Goal: Answer question/provide support: Share knowledge or assist other users

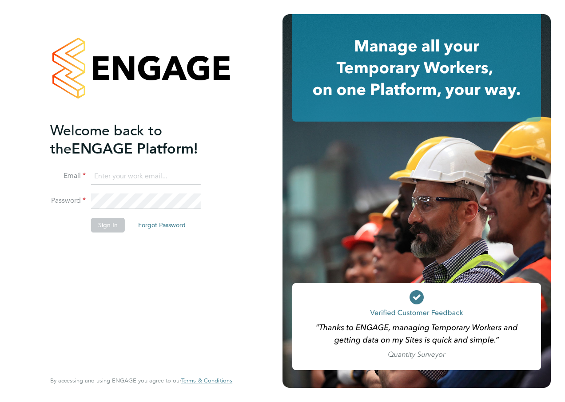
click at [123, 176] on input at bounding box center [146, 177] width 110 height 16
type input "[EMAIL_ADDRESS][PERSON_NAME][DOMAIN_NAME]"
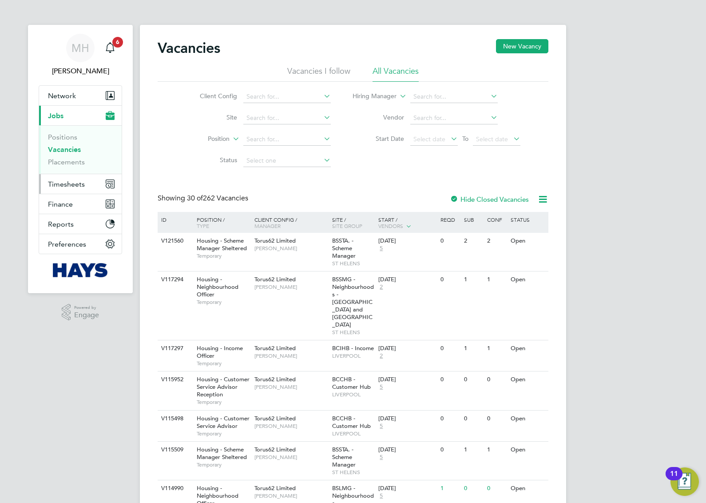
click at [75, 183] on span "Timesheets" at bounding box center [66, 184] width 37 height 8
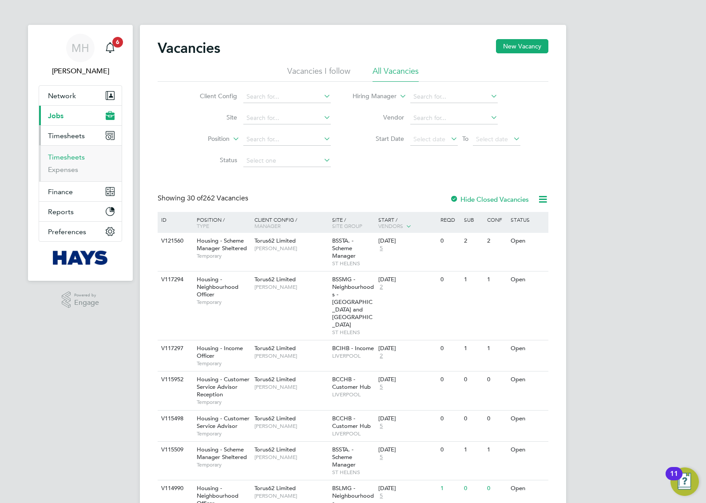
click at [76, 154] on link "Timesheets" at bounding box center [66, 157] width 37 height 8
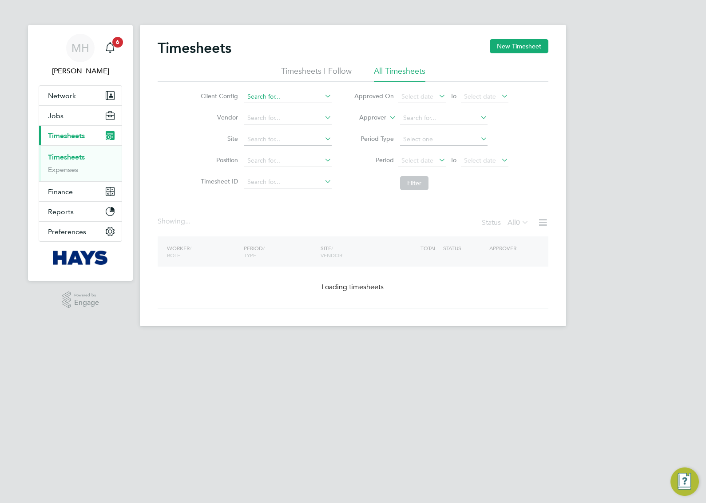
click at [281, 96] on input at bounding box center [287, 97] width 87 height 12
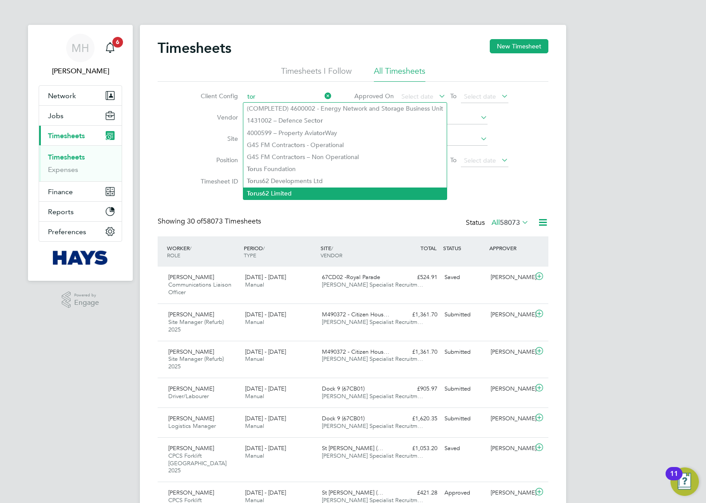
click at [289, 192] on li "Tor us62 Limited" at bounding box center [344, 193] width 203 height 12
type input "Torus62 Limited"
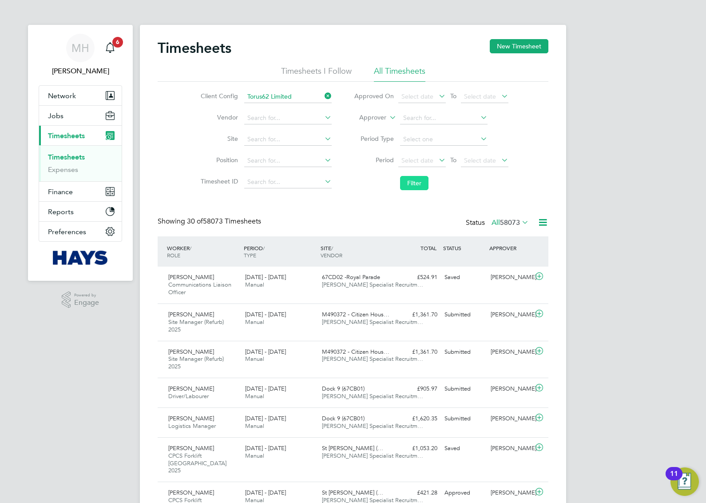
click at [422, 179] on button "Filter" at bounding box center [414, 183] width 28 height 14
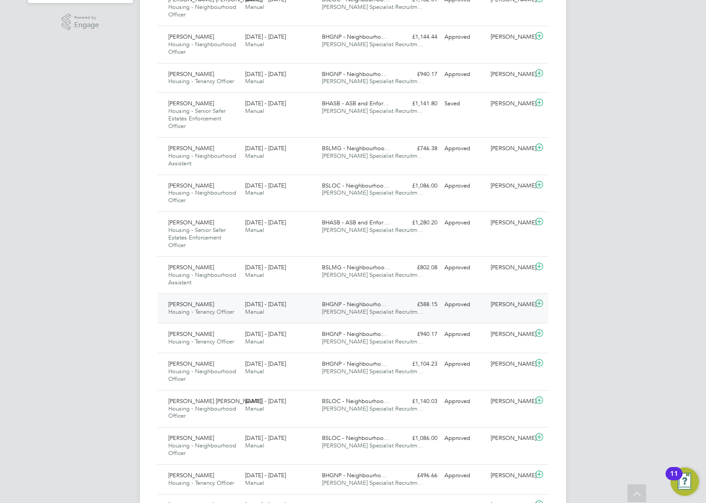
click at [395, 306] on div "£588.15 Approved" at bounding box center [418, 304] width 46 height 15
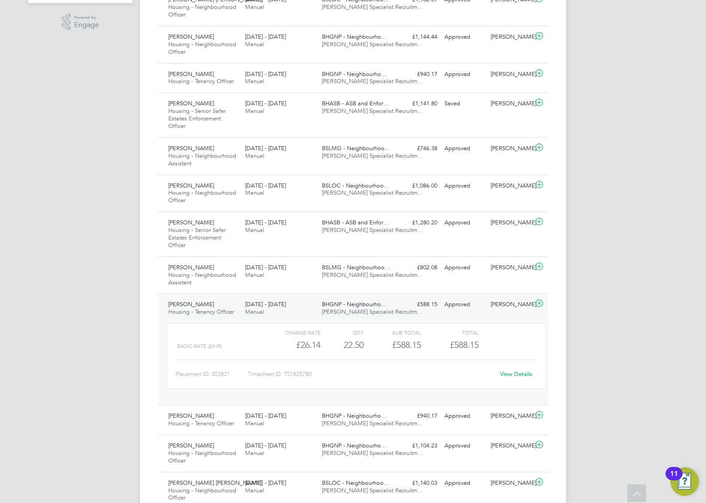
click at [518, 373] on link "View Details" at bounding box center [516, 374] width 32 height 8
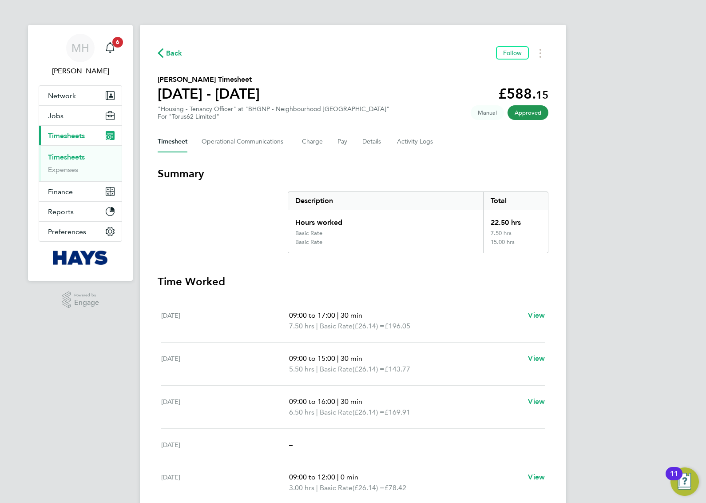
click at [382, 148] on div "Timesheet Operational Communications Charge Pay Details Activity Logs" at bounding box center [353, 141] width 391 height 21
click at [369, 141] on button "Details" at bounding box center [372, 141] width 20 height 21
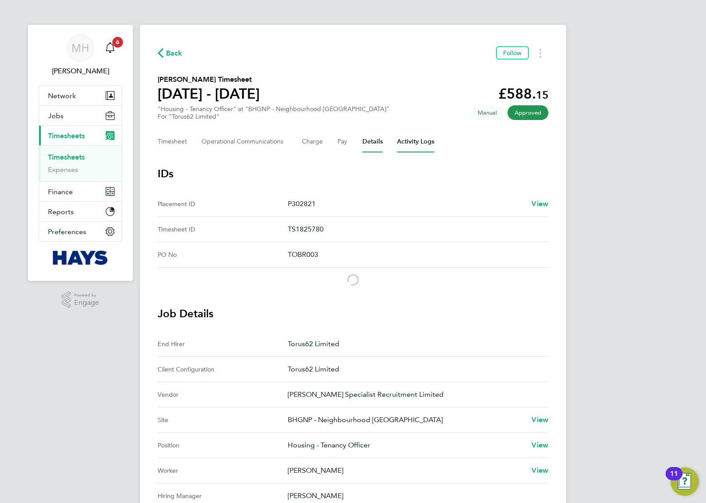
click at [422, 145] on Logs-tab "Activity Logs" at bounding box center [415, 141] width 37 height 21
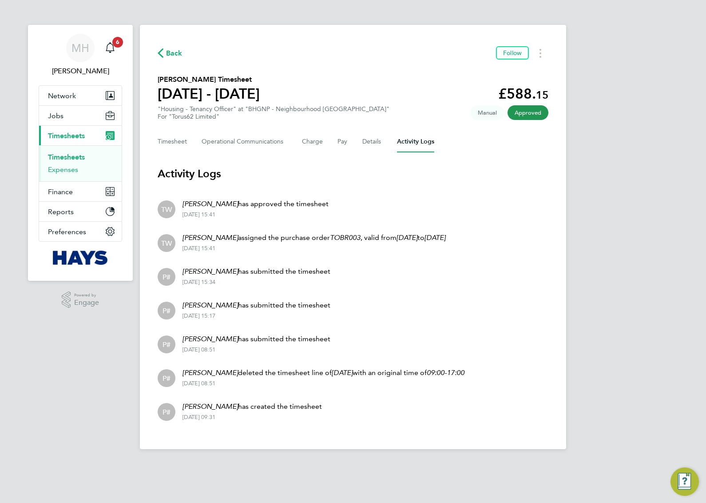
click at [71, 171] on link "Expenses" at bounding box center [63, 169] width 30 height 8
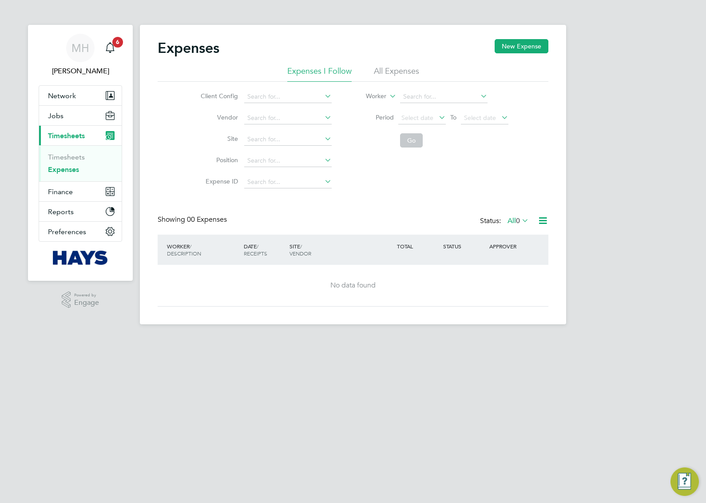
click at [401, 71] on li "All Expenses" at bounding box center [396, 74] width 45 height 16
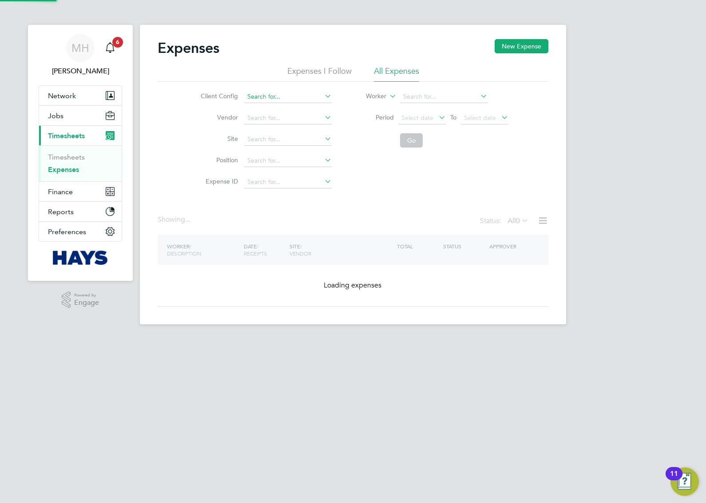
click at [297, 95] on input at bounding box center [287, 97] width 87 height 12
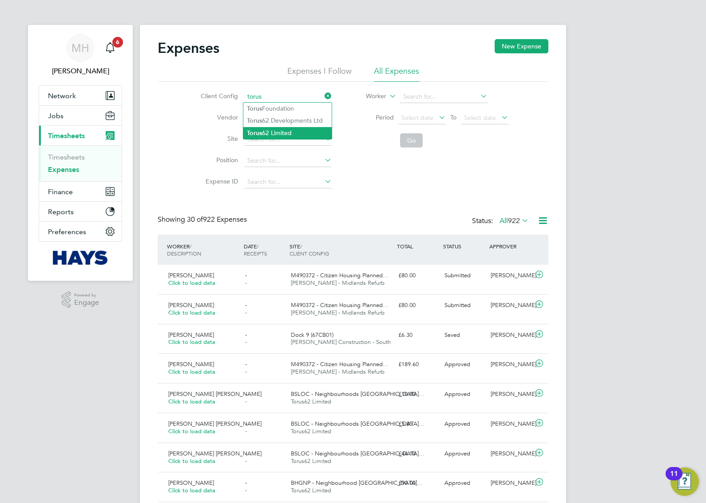
click at [293, 130] on li "Torus 62 Limited" at bounding box center [287, 133] width 88 height 12
type input "Torus62 Limited"
click at [412, 140] on button "Go" at bounding box center [411, 140] width 23 height 14
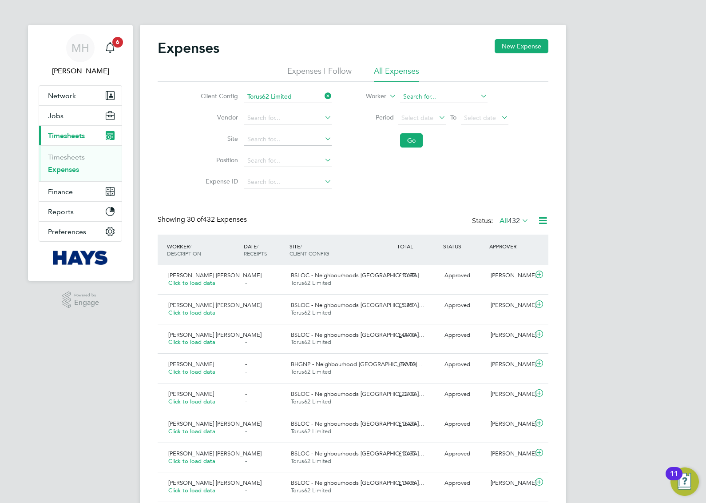
click at [441, 94] on input at bounding box center [443, 97] width 87 height 12
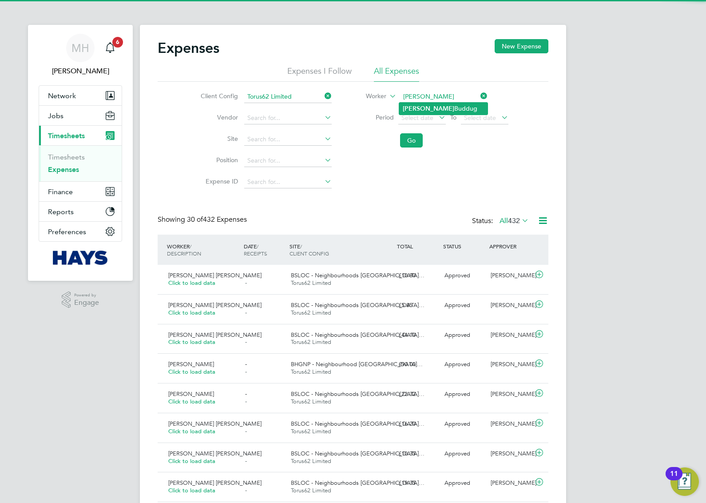
click at [441, 104] on li "[PERSON_NAME]" at bounding box center [443, 109] width 88 height 12
type input "[PERSON_NAME]"
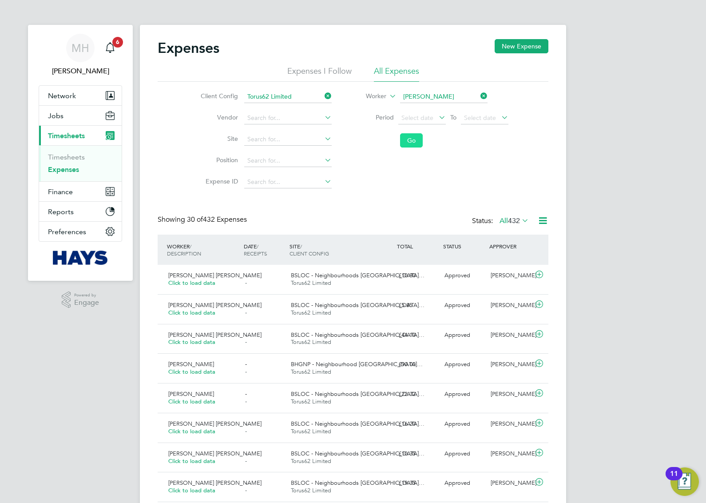
click at [405, 139] on button "Go" at bounding box center [411, 140] width 23 height 14
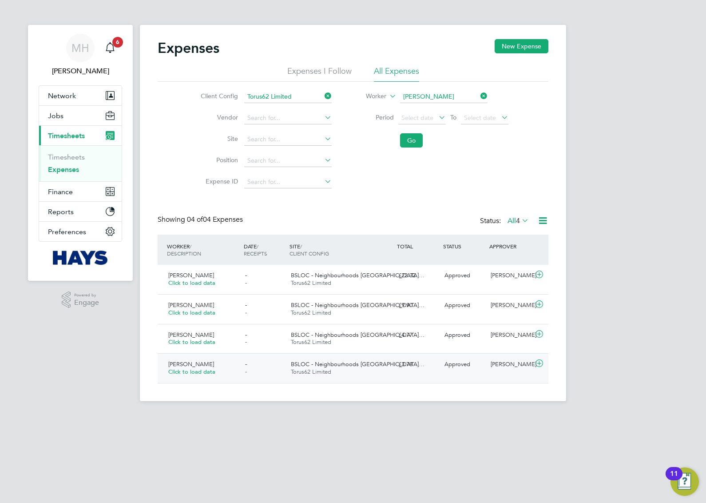
click at [418, 367] on div "£3.78" at bounding box center [418, 364] width 46 height 15
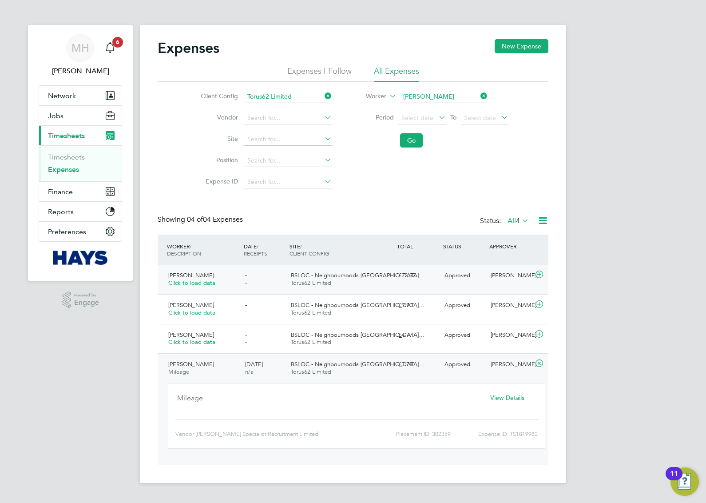
click at [412, 279] on div "£22.32" at bounding box center [418, 275] width 46 height 15
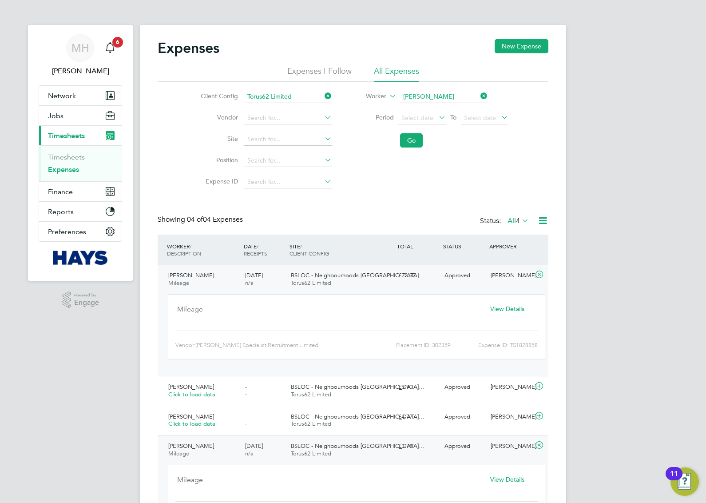
click at [583, 170] on div "MH [PERSON_NAME] Notifications 6 Applications: Network Team Members Businesses …" at bounding box center [353, 289] width 706 height 579
click at [437, 282] on div "£22.32" at bounding box center [418, 275] width 46 height 15
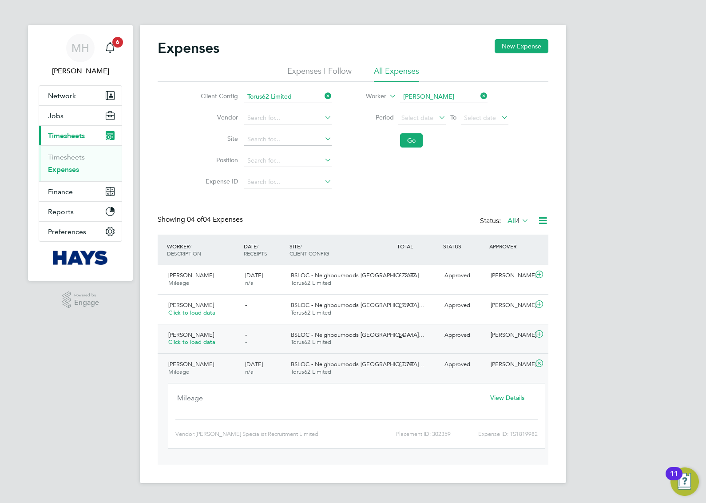
click at [267, 340] on div "- -" at bounding box center [265, 339] width 46 height 22
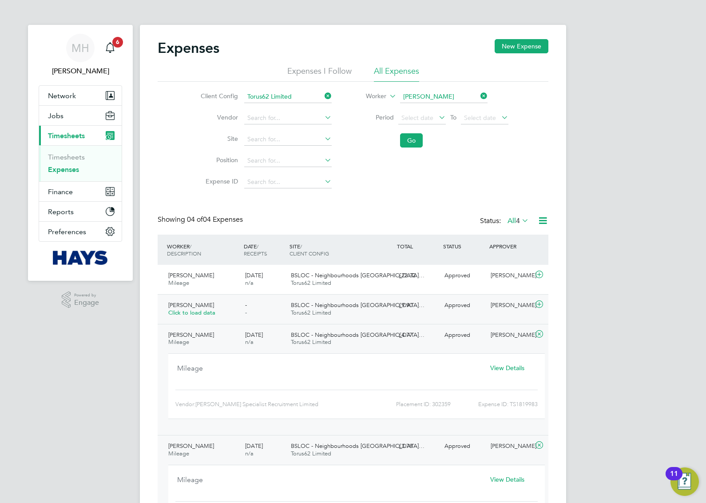
click at [433, 313] on div "[PERSON_NAME] Click to load data - - BSLOC - Neighbourhoods [GEOGRAPHIC_DATA]… …" at bounding box center [353, 309] width 391 height 30
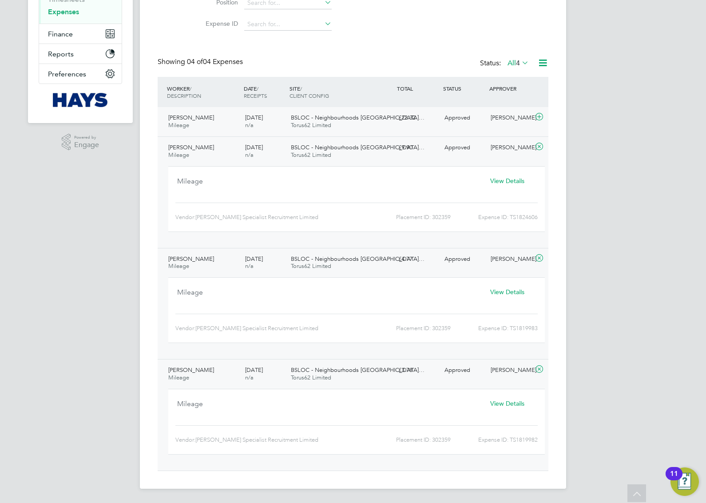
click at [388, 114] on span "BSLOC - Neighbourhoods [GEOGRAPHIC_DATA]…" at bounding box center [358, 118] width 134 height 8
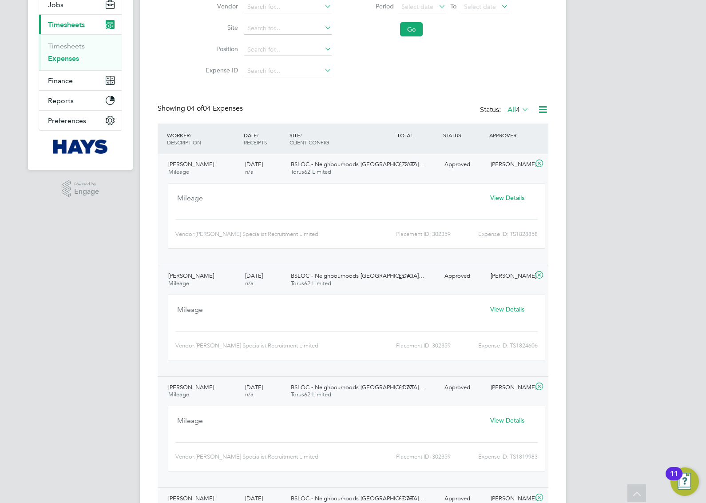
click at [425, 169] on div "£22.32" at bounding box center [418, 164] width 46 height 15
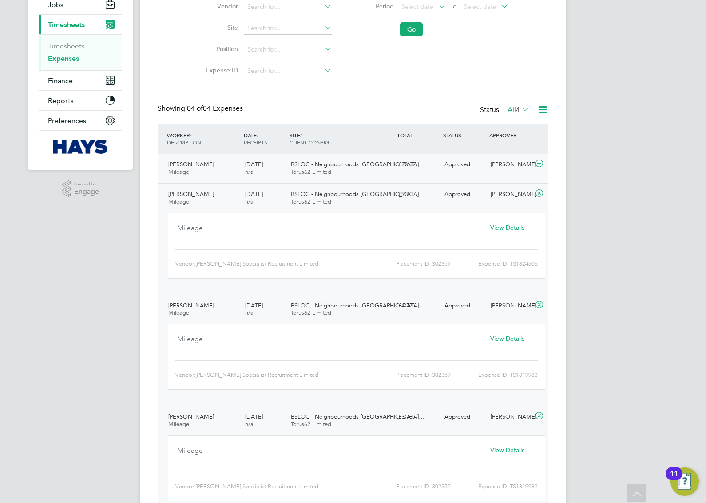
click at [427, 171] on div "£22.32" at bounding box center [418, 164] width 46 height 15
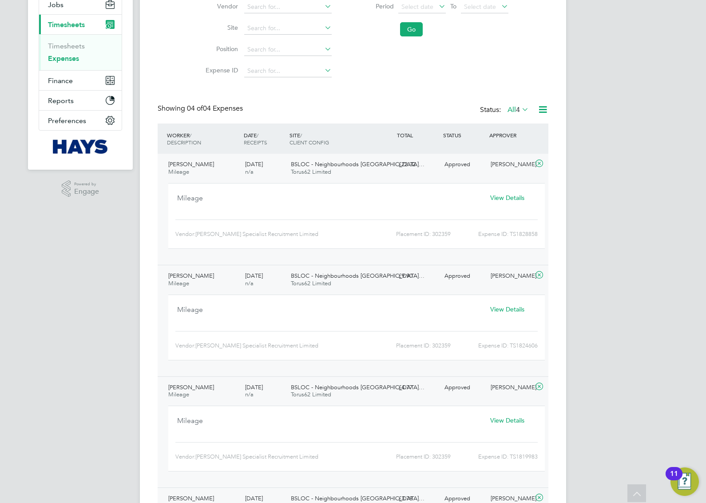
click at [619, 90] on div "MH [PERSON_NAME] Notifications 6 Applications: Network Team Members Businesses …" at bounding box center [353, 260] width 706 height 742
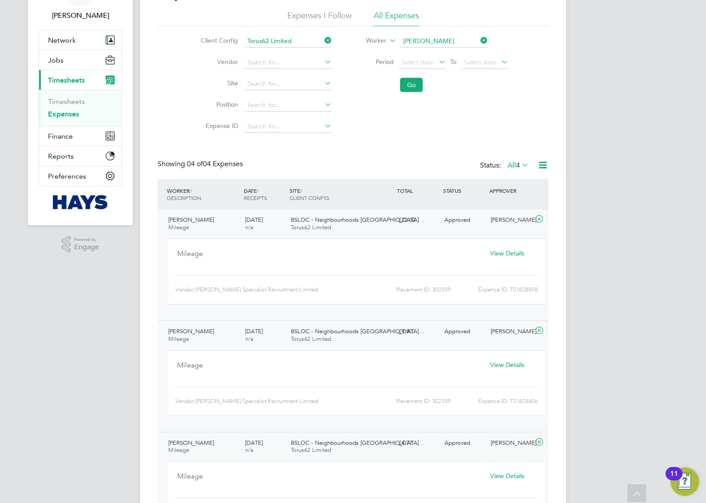
click at [494, 252] on span "View Details" at bounding box center [507, 253] width 34 height 8
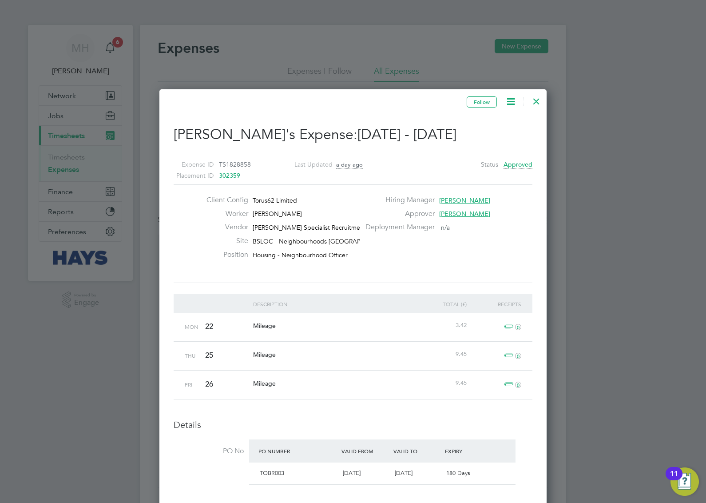
click at [534, 100] on div at bounding box center [536, 99] width 16 height 16
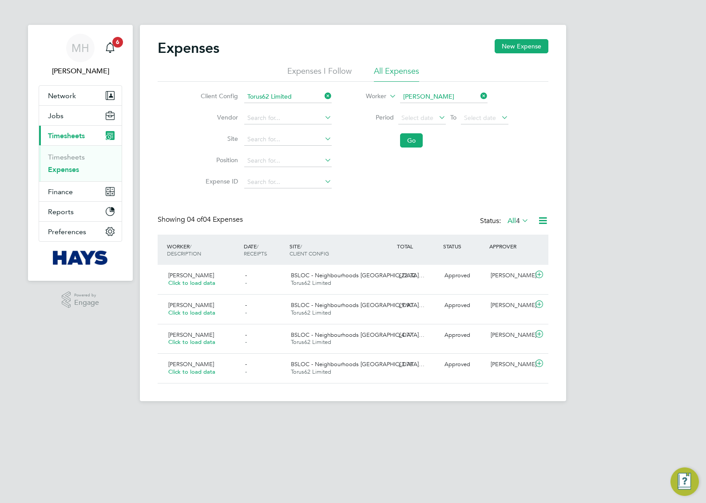
scroll to position [4, 4]
click at [416, 305] on div "£9.90" at bounding box center [418, 305] width 46 height 15
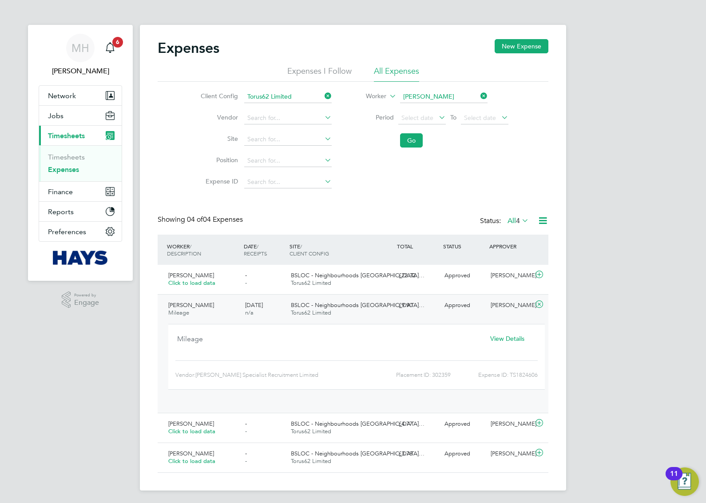
scroll to position [15, 160]
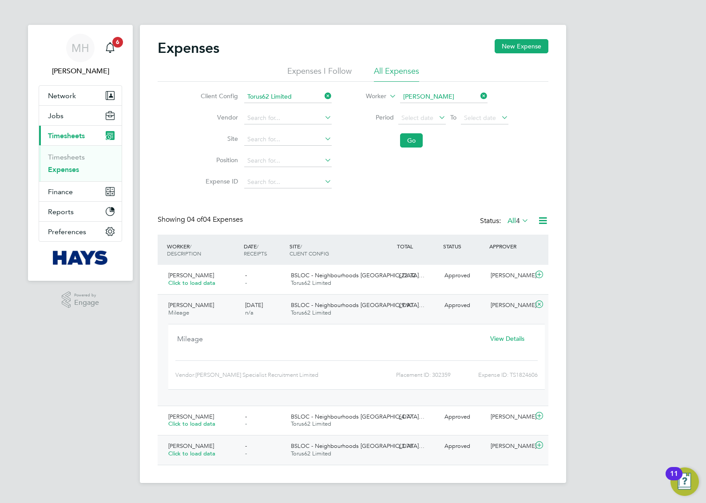
click at [429, 447] on div "£3.78" at bounding box center [418, 446] width 46 height 15
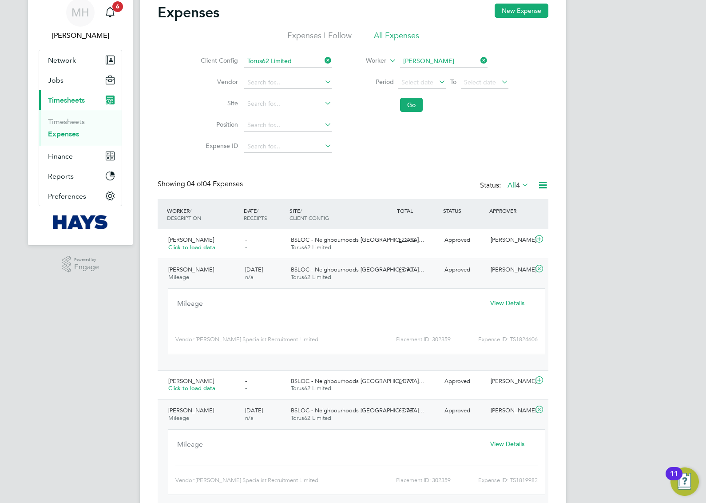
scroll to position [56, 0]
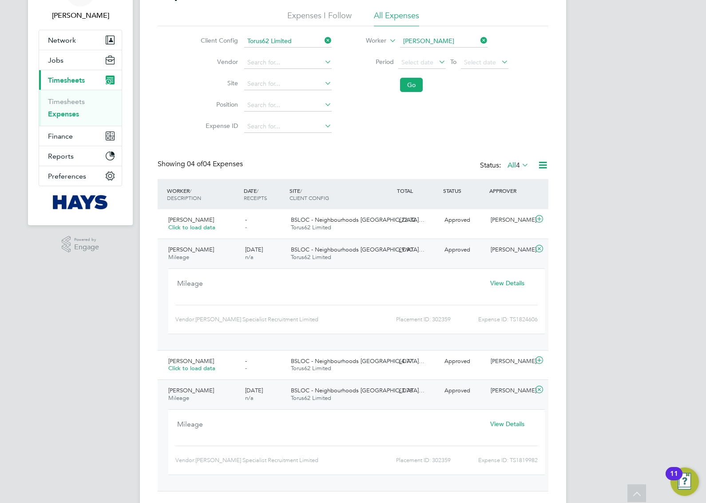
click at [500, 424] on span "View Details" at bounding box center [507, 424] width 34 height 8
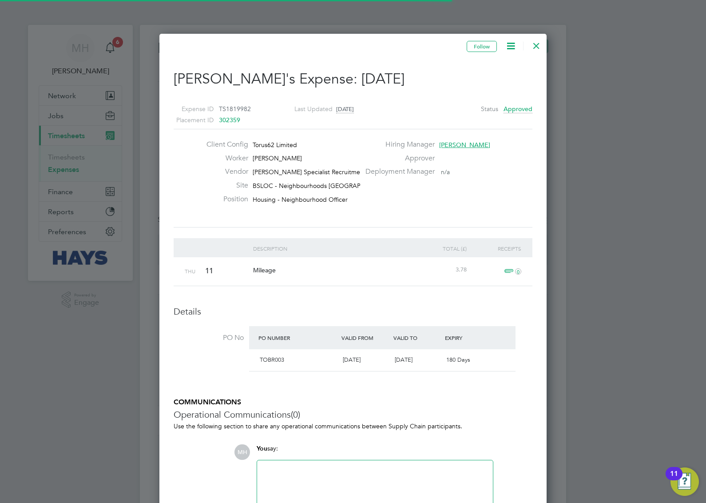
scroll to position [14, 161]
click at [534, 42] on div at bounding box center [536, 44] width 16 height 16
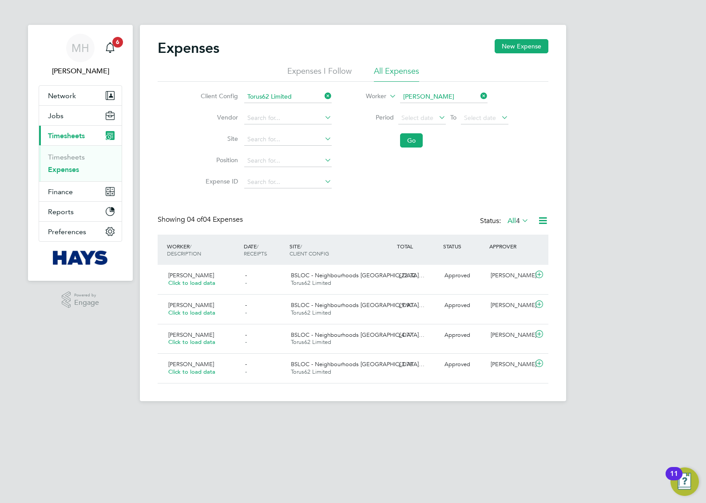
scroll to position [22, 77]
click at [396, 318] on div "[PERSON_NAME] Click to load data - - BSLOC - Neighbourhoods [GEOGRAPHIC_DATA]… …" at bounding box center [353, 309] width 391 height 30
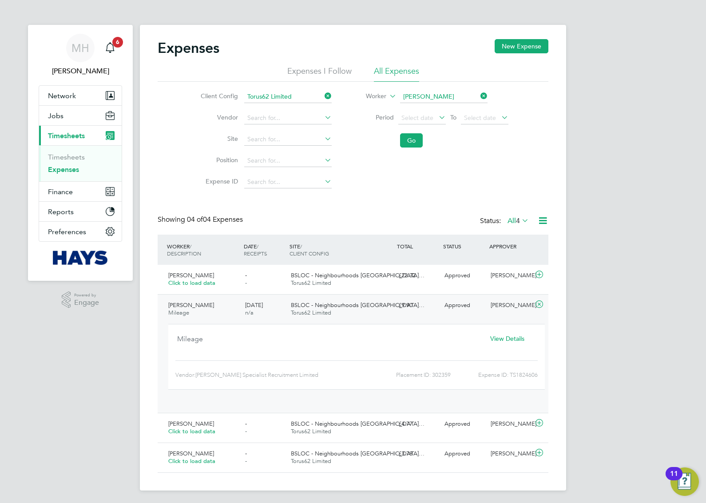
scroll to position [15, 160]
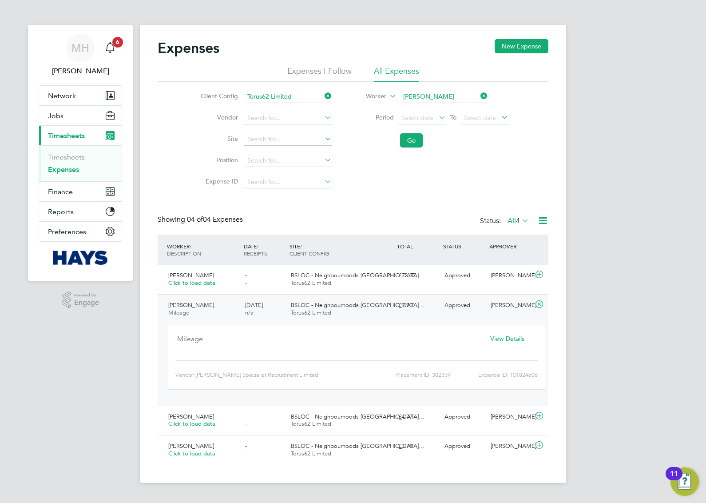
click at [499, 341] on span "View Details" at bounding box center [507, 338] width 34 height 8
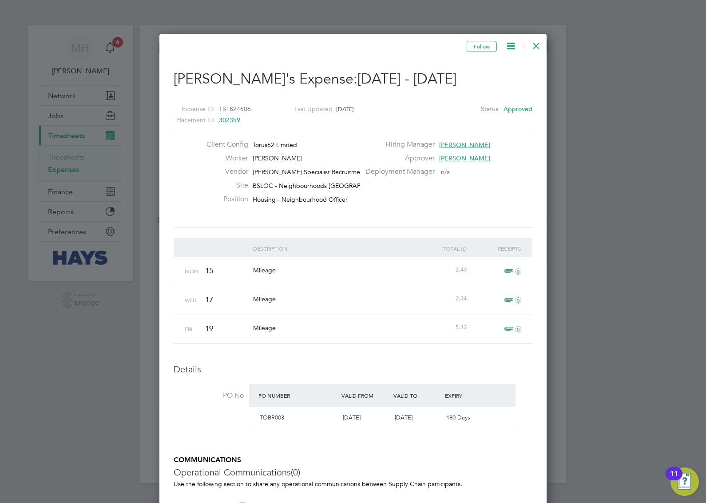
click at [394, 54] on div "Follow [PERSON_NAME]'s Expense: [DATE] - [DATE] Expense ID TS1824606 Placement …" at bounding box center [353, 405] width 359 height 730
click at [536, 43] on div at bounding box center [536, 44] width 16 height 16
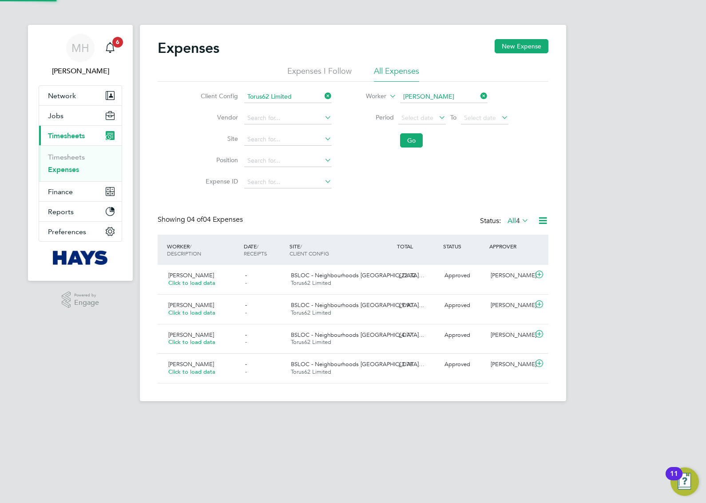
scroll to position [22, 77]
click at [429, 282] on div "£22.32" at bounding box center [418, 275] width 46 height 15
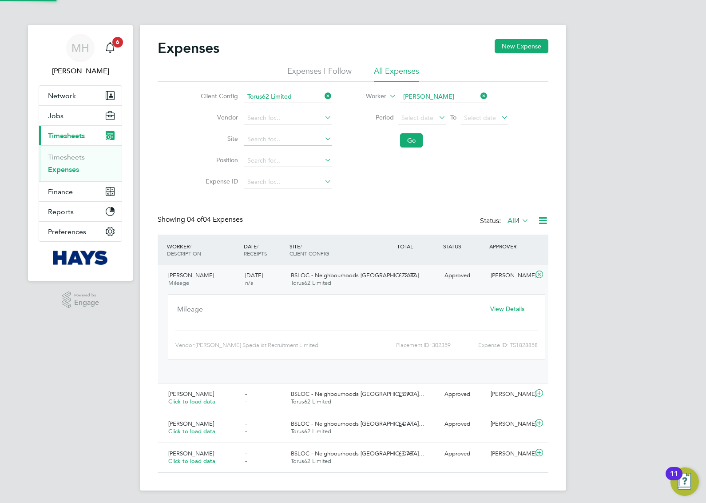
scroll to position [15, 160]
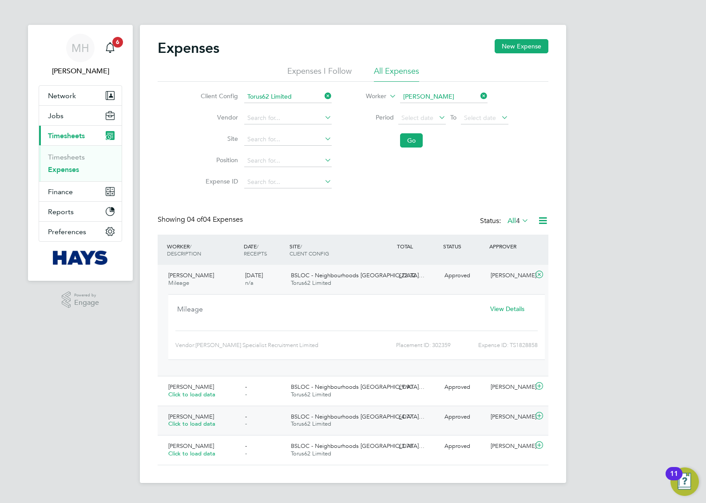
click at [425, 423] on div "£4.77" at bounding box center [418, 416] width 46 height 15
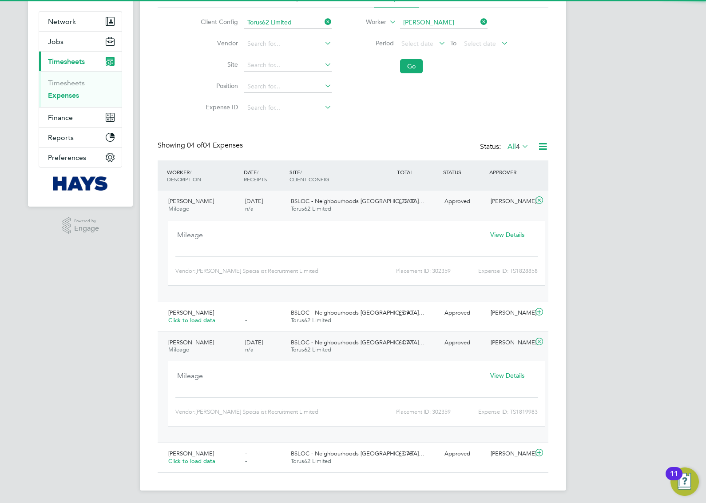
scroll to position [76, 0]
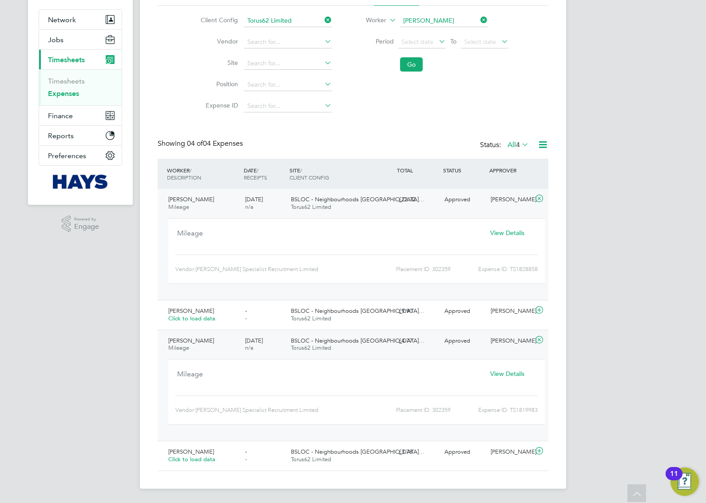
click at [511, 374] on span "View Details" at bounding box center [507, 373] width 34 height 8
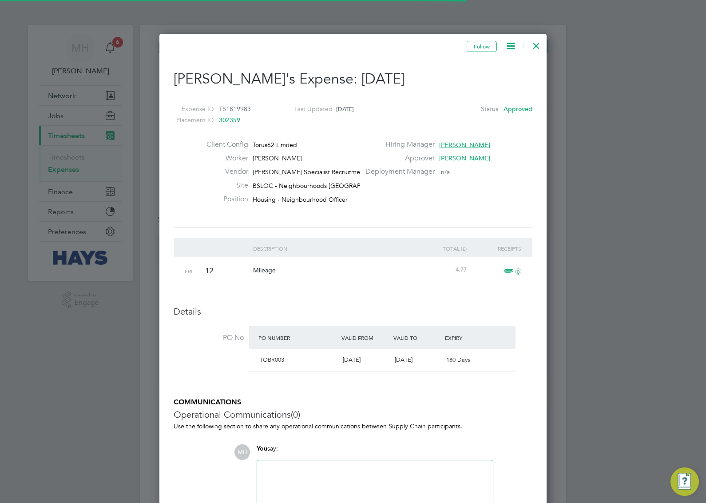
scroll to position [14, 161]
click at [536, 47] on div at bounding box center [536, 44] width 16 height 16
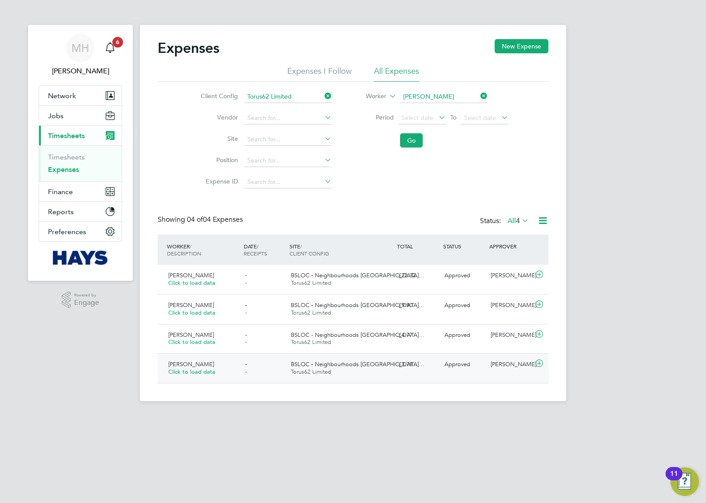
click at [397, 375] on div "[PERSON_NAME] Click to load data - - BSLOC - Neighbourhoods [GEOGRAPHIC_DATA]… …" at bounding box center [353, 368] width 391 height 30
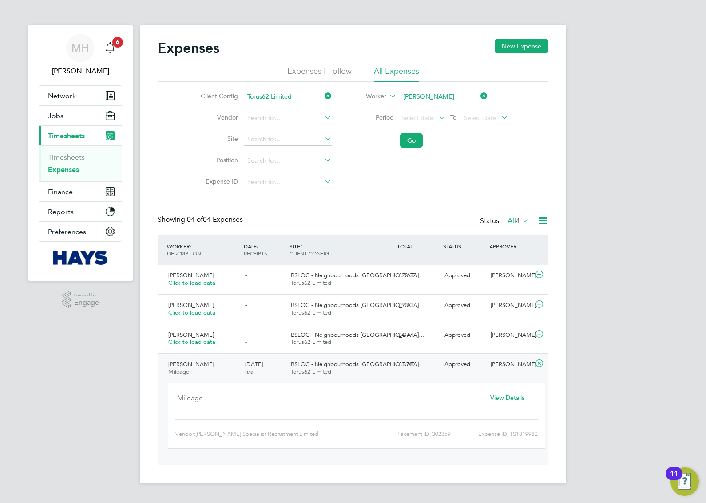
click at [509, 400] on span "View Details" at bounding box center [507, 397] width 34 height 8
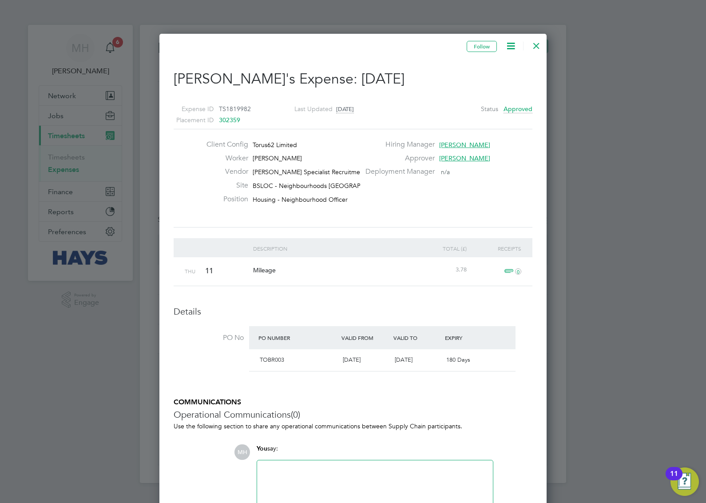
click at [418, 473] on div at bounding box center [374, 484] width 225 height 38
paste div
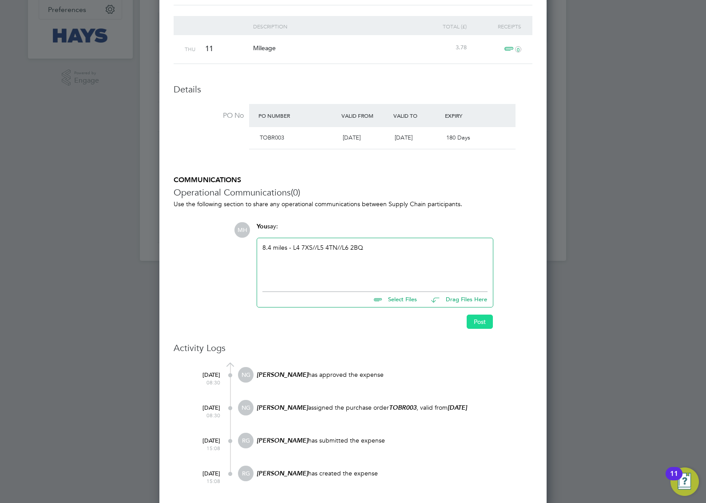
click at [480, 320] on button "Post" at bounding box center [480, 321] width 26 height 14
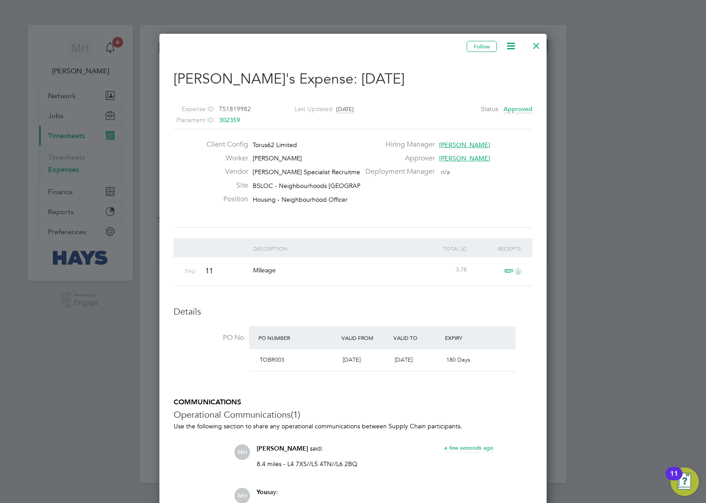
click at [534, 45] on div at bounding box center [536, 44] width 16 height 16
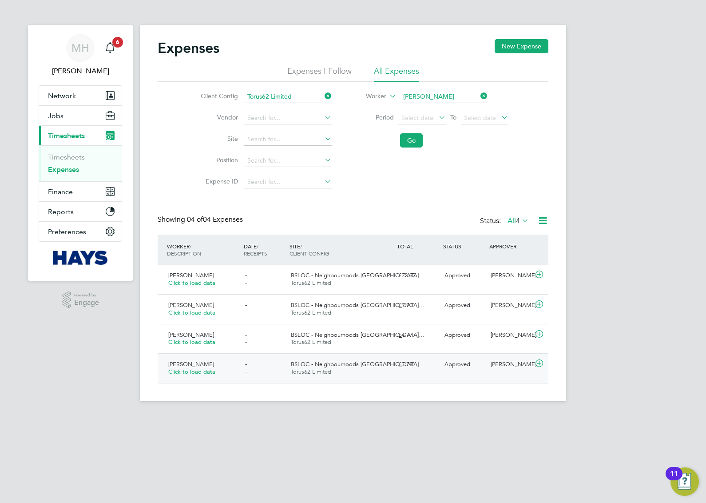
click at [385, 367] on span "BSLOC - Neighbourhoods [GEOGRAPHIC_DATA]…" at bounding box center [358, 364] width 134 height 8
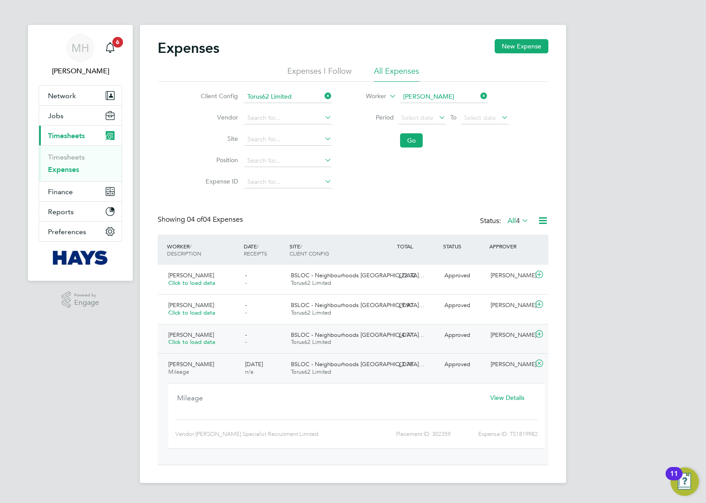
click at [377, 340] on div "BSLOC - Neighbourhoods [GEOGRAPHIC_DATA]… Torus62 Limited" at bounding box center [340, 339] width 107 height 22
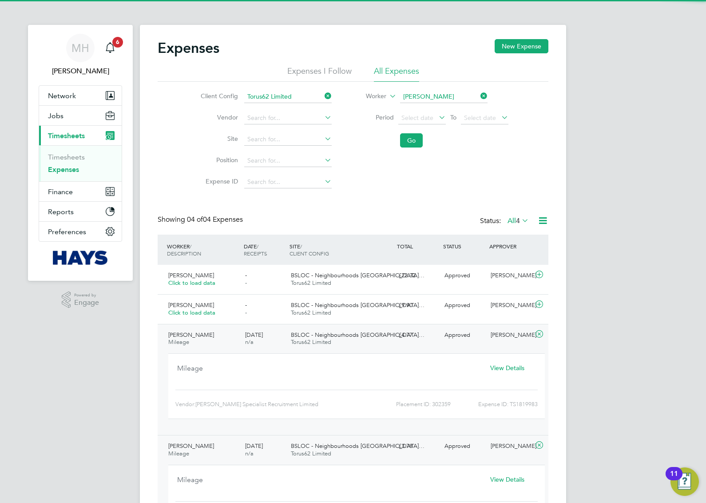
click at [502, 369] on span "View Details" at bounding box center [507, 368] width 34 height 8
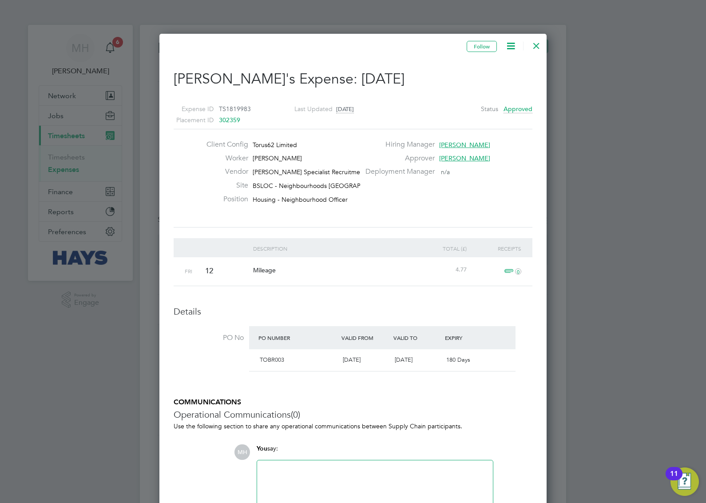
click at [318, 475] on div at bounding box center [374, 484] width 225 height 38
paste div
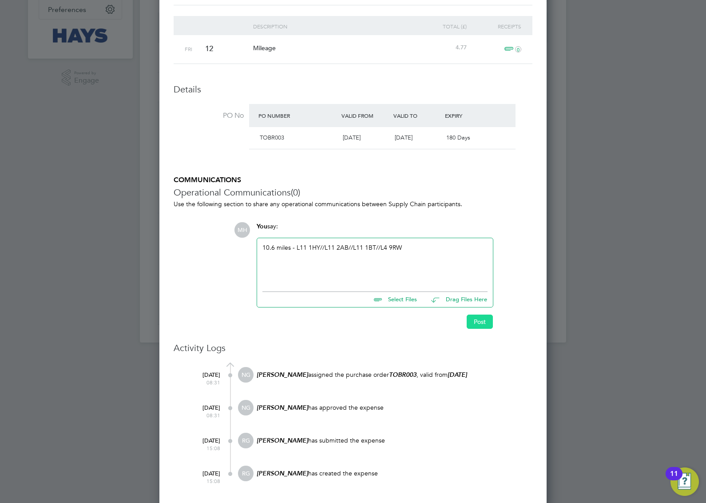
click at [480, 323] on button "Post" at bounding box center [480, 321] width 26 height 14
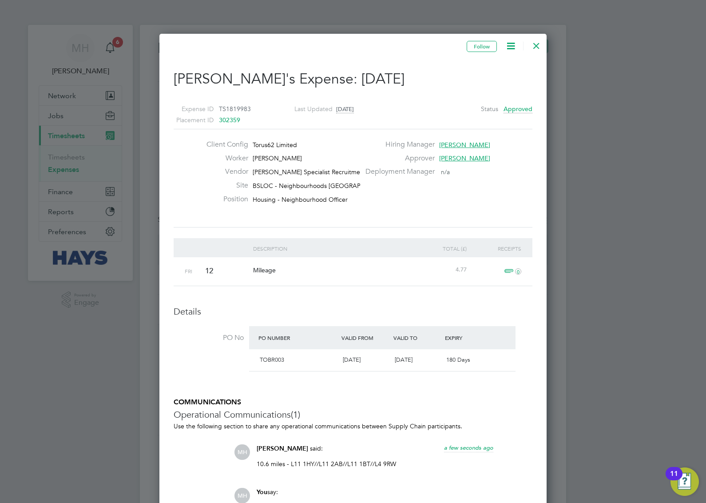
click at [532, 47] on div at bounding box center [536, 44] width 16 height 16
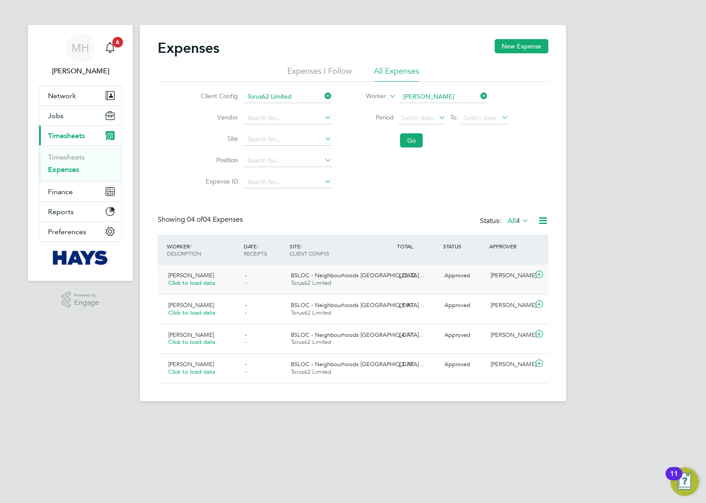
click at [422, 277] on div "£22.32" at bounding box center [418, 275] width 46 height 15
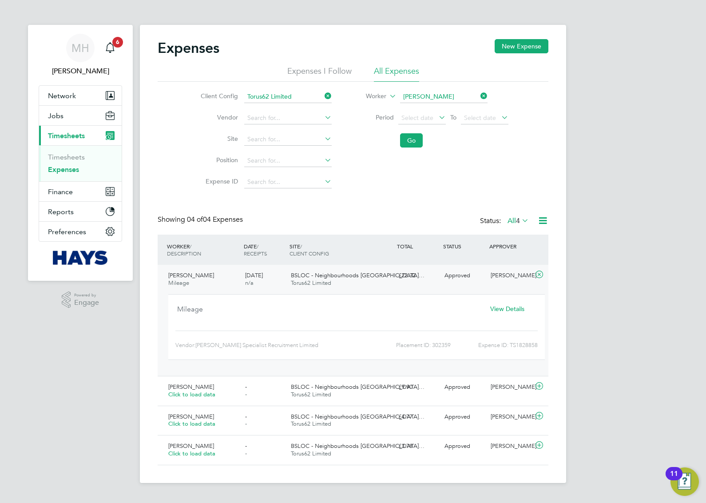
click at [498, 311] on span "View Details" at bounding box center [507, 309] width 34 height 8
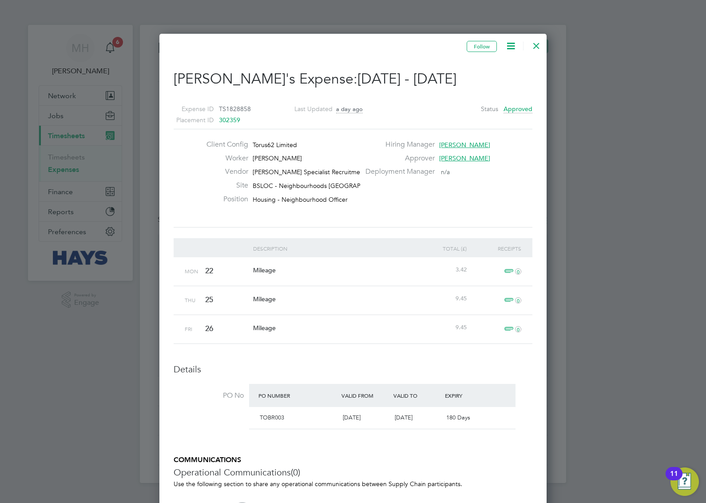
click at [537, 47] on div at bounding box center [536, 44] width 16 height 16
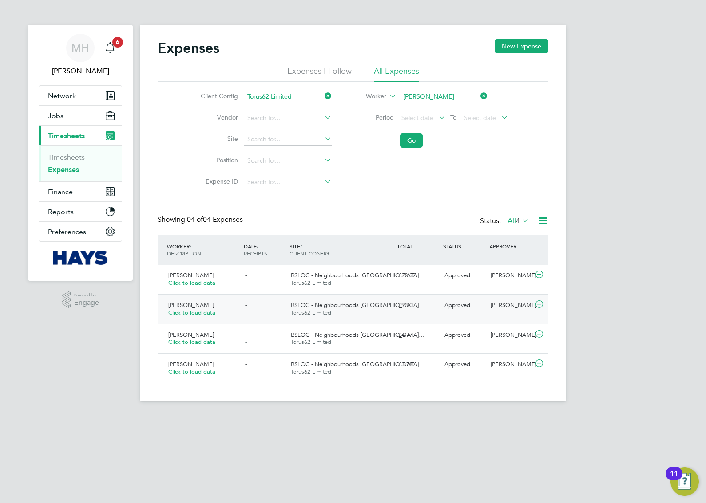
click at [435, 309] on div "£9.90" at bounding box center [418, 305] width 46 height 15
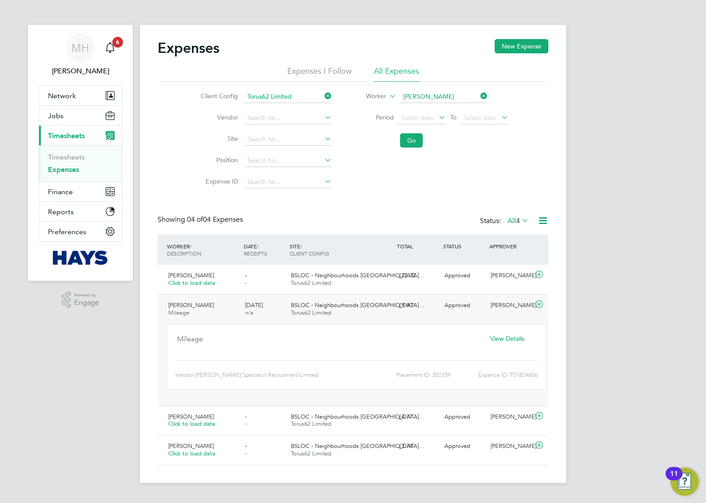
click at [509, 336] on span "View Details" at bounding box center [507, 338] width 34 height 8
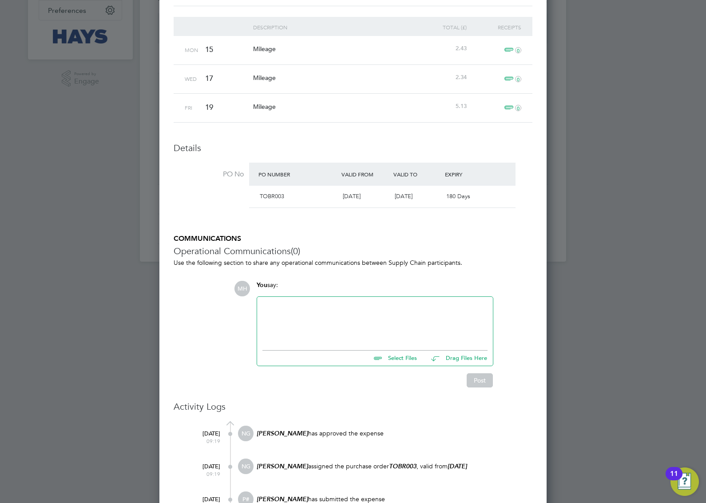
scroll to position [222, 0]
click at [330, 311] on div at bounding box center [374, 320] width 225 height 38
paste div
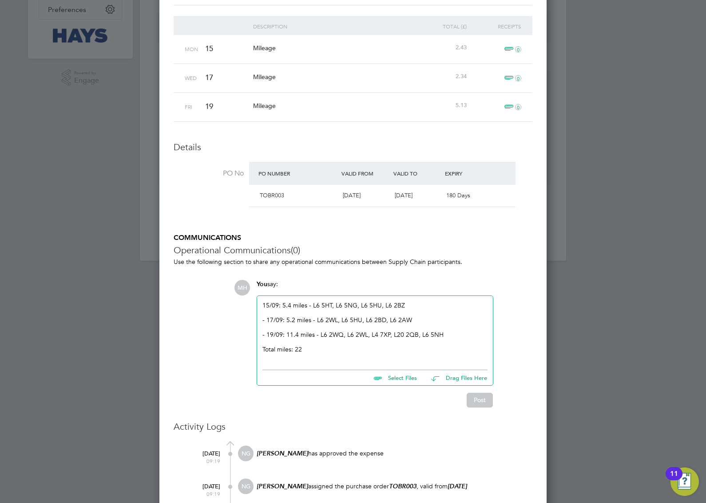
scroll to position [776, 388]
drag, startPoint x: 476, startPoint y: 400, endPoint x: 376, endPoint y: 396, distance: 100.4
click at [476, 400] on button "Post" at bounding box center [480, 400] width 26 height 14
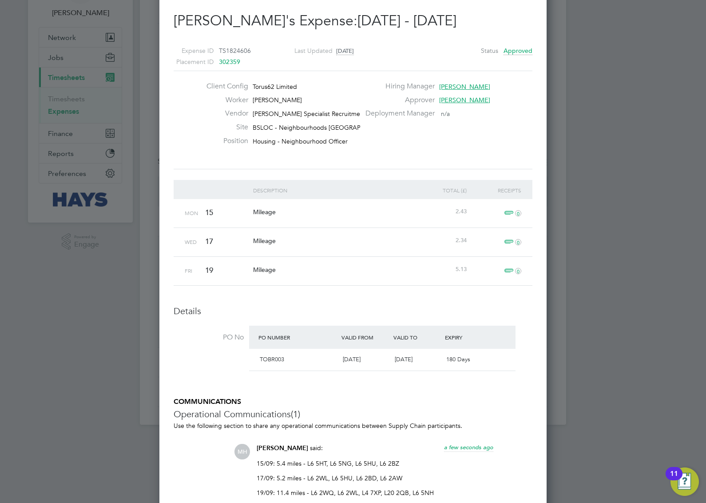
scroll to position [0, 0]
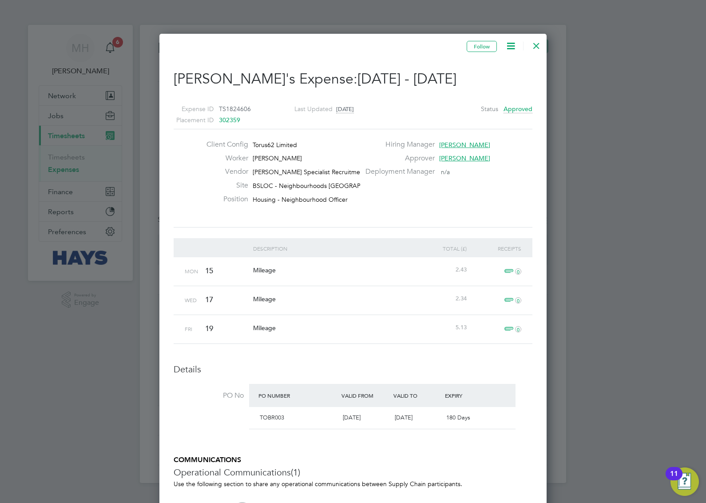
click at [531, 47] on div at bounding box center [536, 44] width 16 height 16
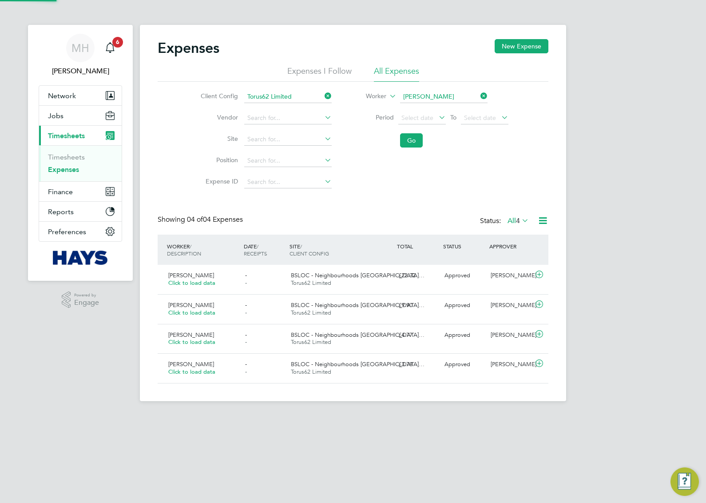
scroll to position [22, 108]
click at [389, 281] on div "BSLOC - Neighbourhoods [GEOGRAPHIC_DATA]… Torus62 Limited" at bounding box center [340, 279] width 107 height 22
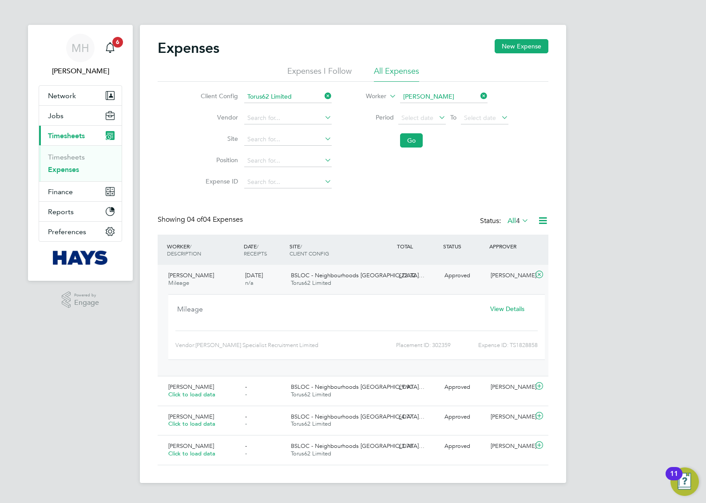
click at [503, 308] on span "View Details" at bounding box center [507, 309] width 34 height 8
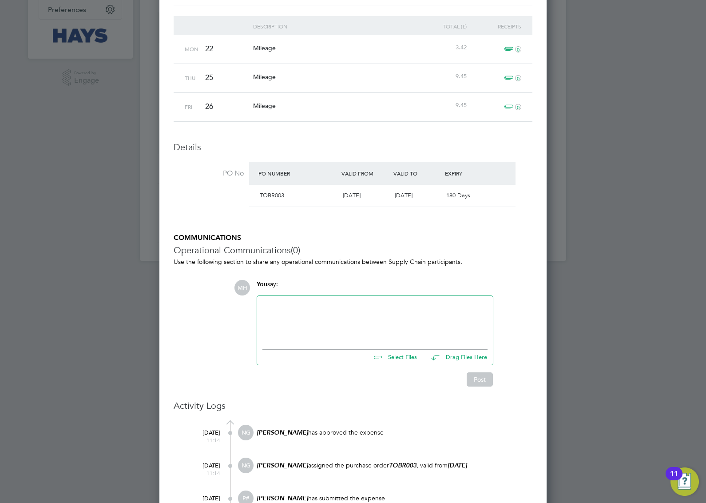
click at [335, 322] on div at bounding box center [374, 320] width 225 height 38
paste div
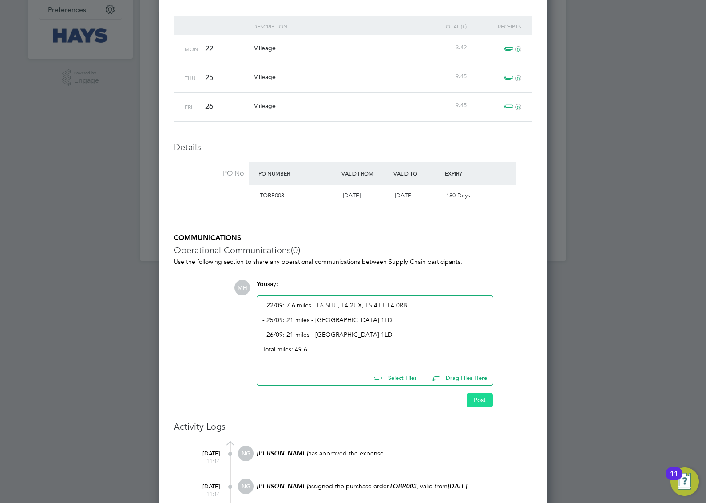
click at [477, 400] on button "Post" at bounding box center [480, 400] width 26 height 14
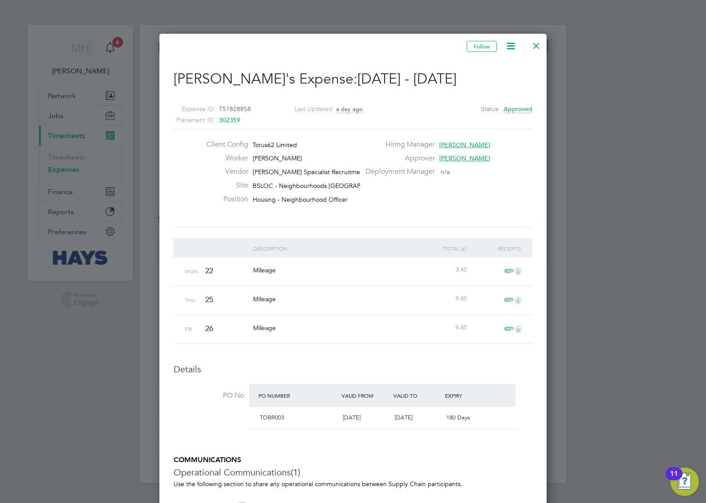
click at [536, 44] on div at bounding box center [536, 44] width 16 height 16
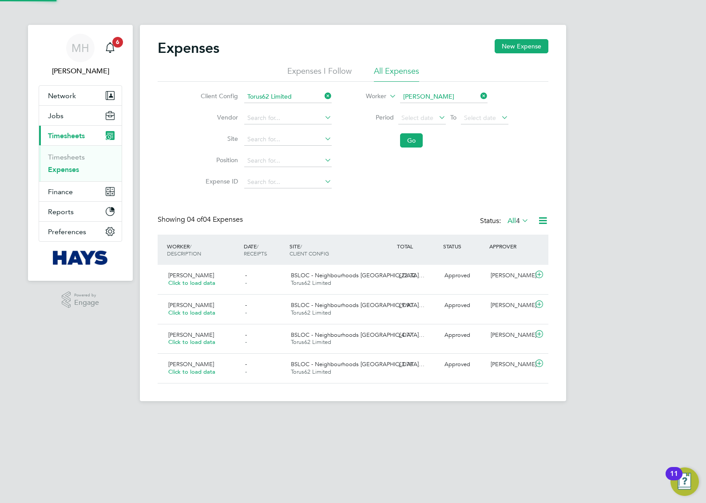
scroll to position [22, 77]
click at [423, 308] on div "£9.90" at bounding box center [418, 305] width 46 height 15
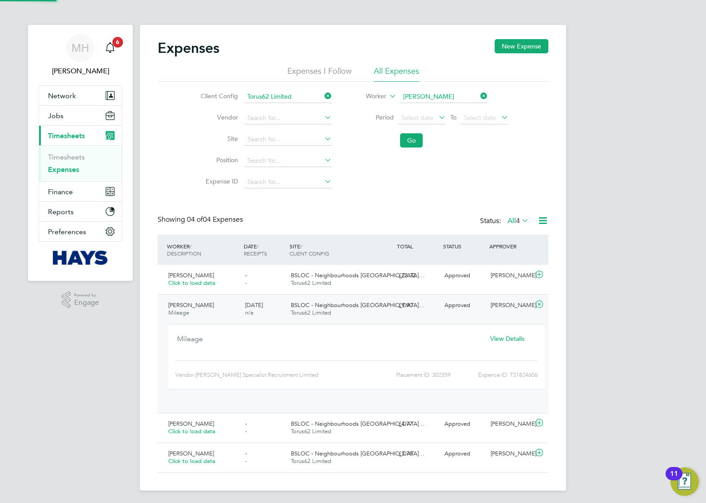
scroll to position [15, 160]
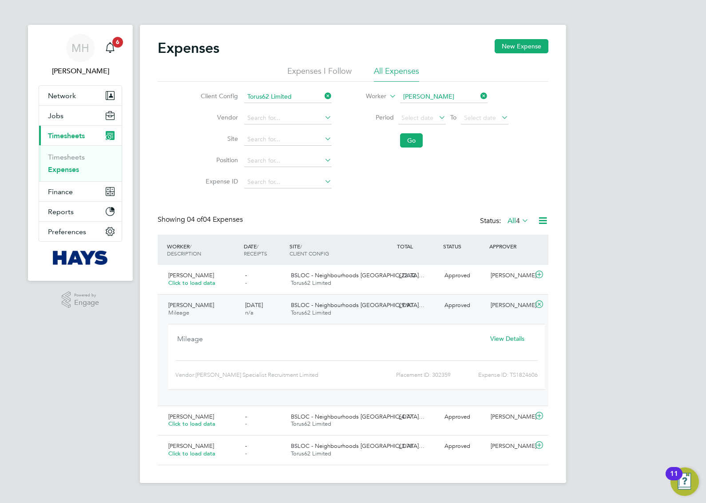
click at [502, 338] on span "View Details" at bounding box center [507, 338] width 34 height 8
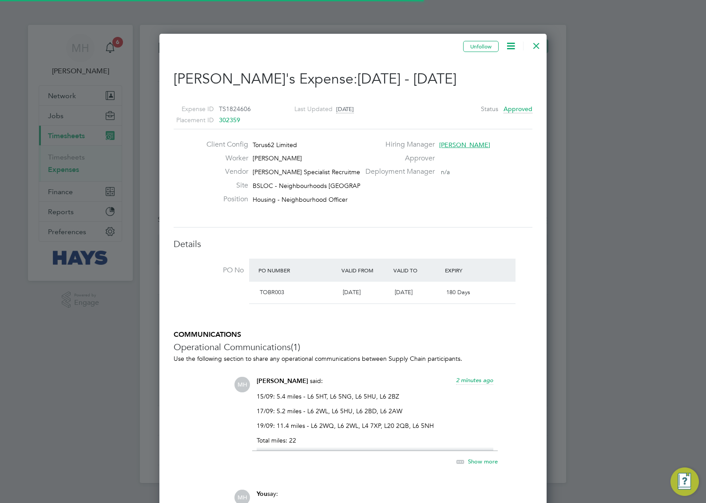
scroll to position [14, 161]
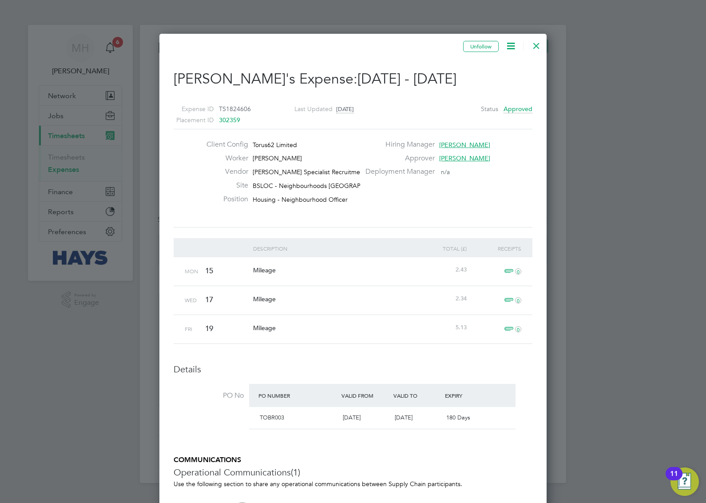
click at [535, 43] on div at bounding box center [536, 44] width 16 height 16
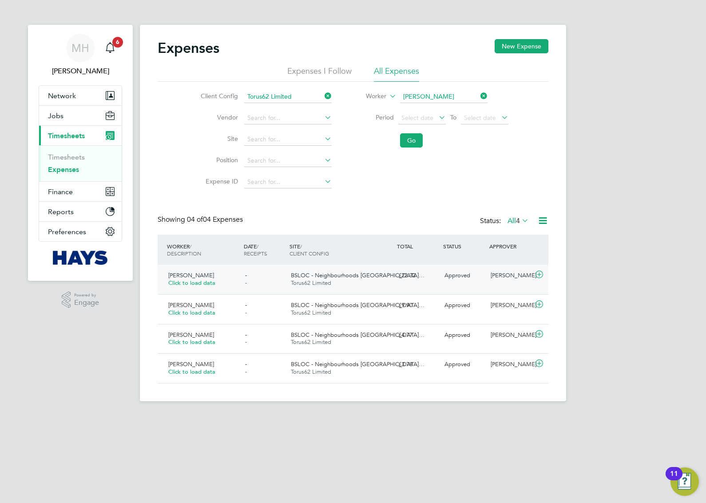
click at [389, 284] on div "BSLOC - Neighbourhoods [GEOGRAPHIC_DATA]… Torus62 Limited" at bounding box center [340, 279] width 107 height 22
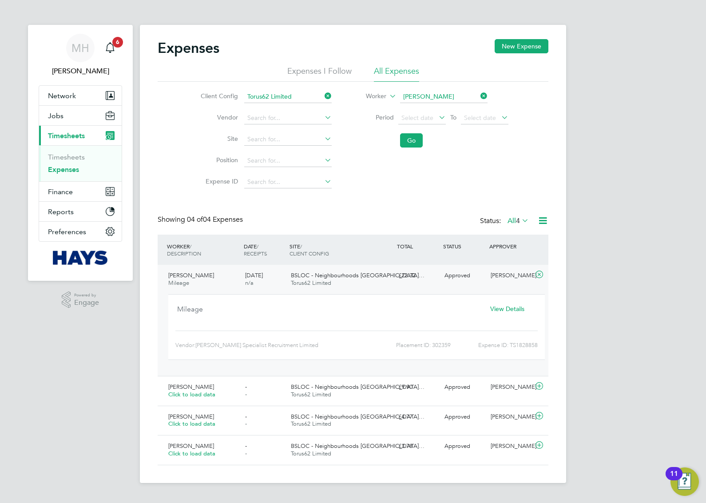
click at [496, 308] on span "View Details" at bounding box center [507, 309] width 34 height 8
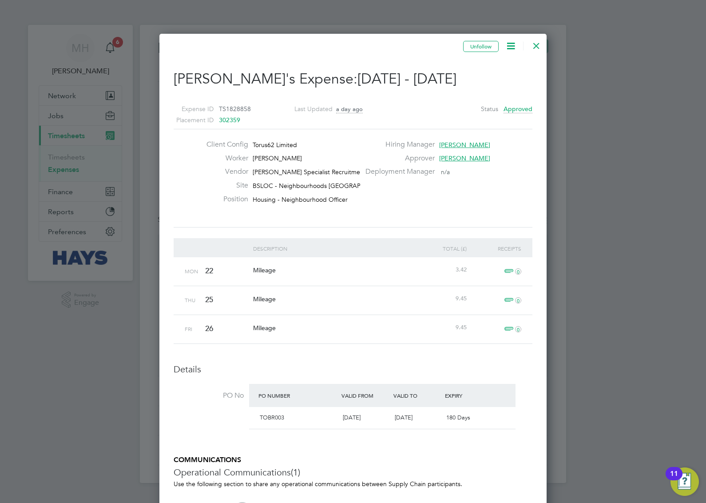
click at [662, 254] on div at bounding box center [353, 251] width 706 height 503
click at [536, 42] on div at bounding box center [536, 44] width 16 height 16
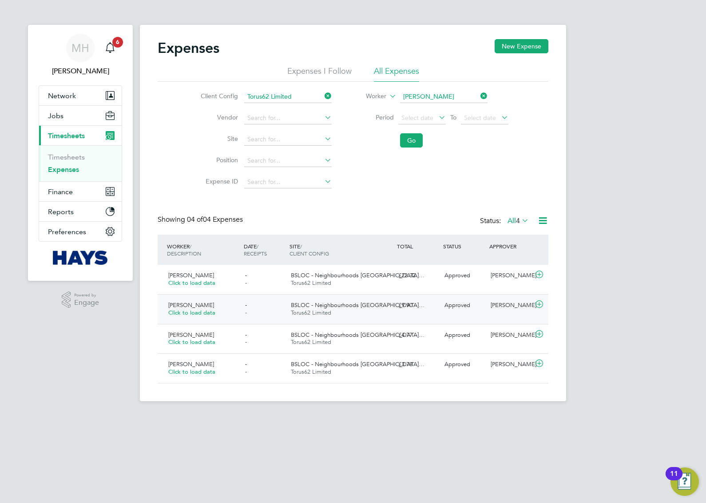
click at [405, 311] on div "£9.90" at bounding box center [418, 305] width 46 height 15
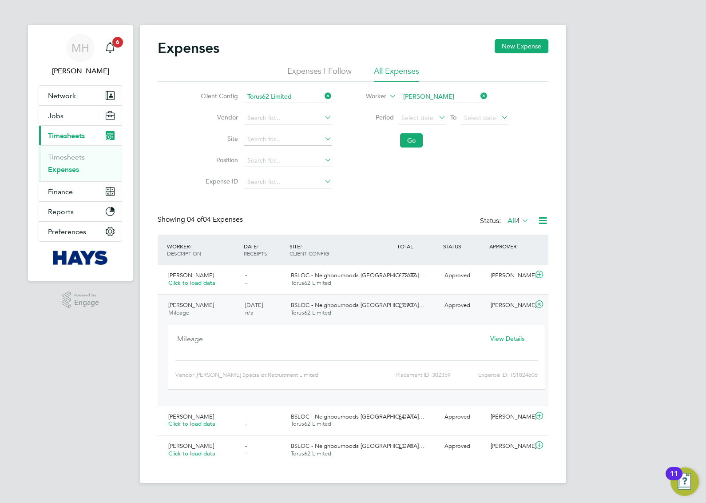
click at [500, 337] on span "View Details" at bounding box center [507, 338] width 34 height 8
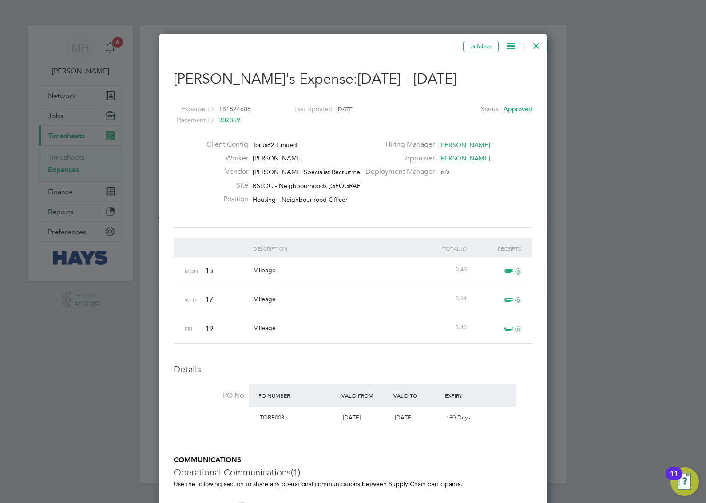
click at [538, 40] on div at bounding box center [536, 44] width 16 height 16
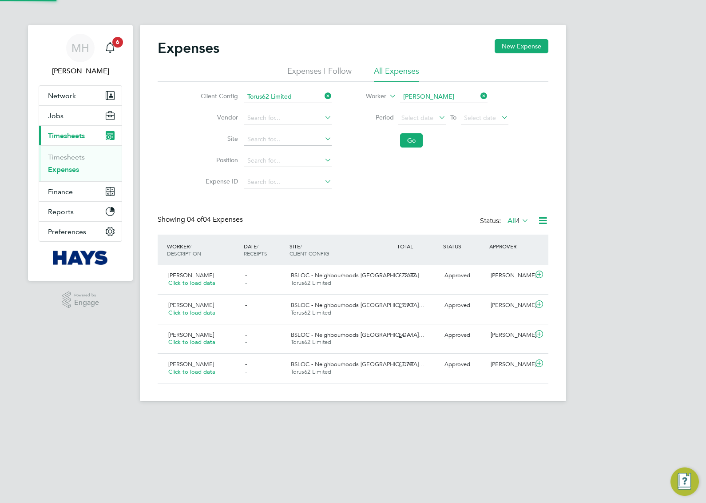
scroll to position [22, 77]
click at [363, 270] on div "BSLOC - Neighbourhoods [GEOGRAPHIC_DATA]… Torus62 Limited" at bounding box center [340, 279] width 107 height 22
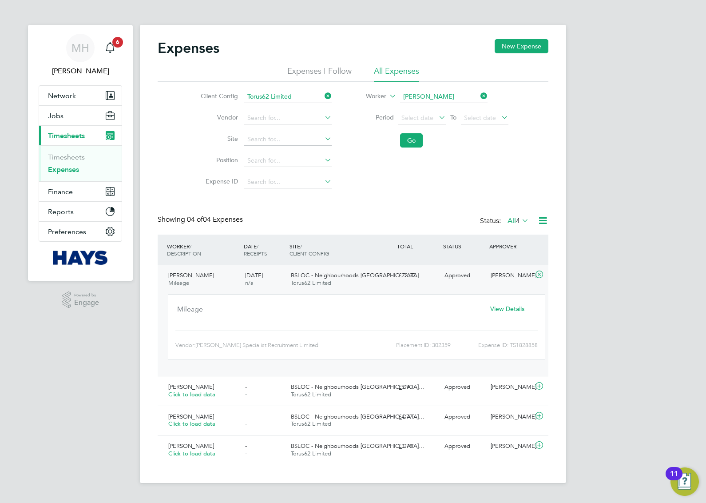
click at [503, 306] on span "View Details" at bounding box center [507, 309] width 34 height 8
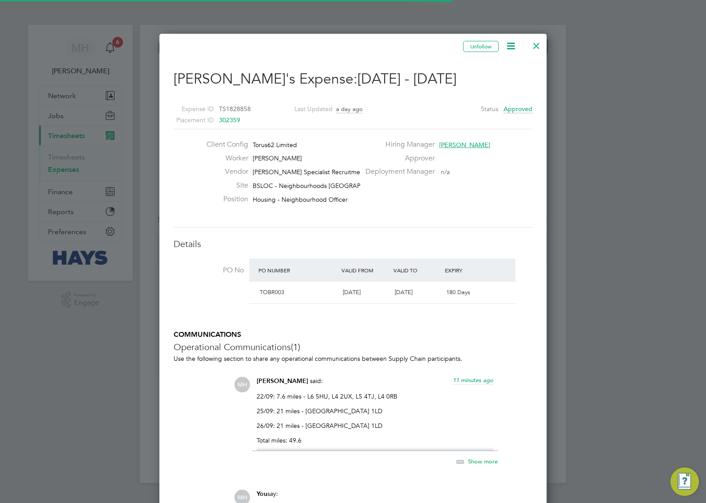
scroll to position [14, 161]
